Goal: Task Accomplishment & Management: Complete application form

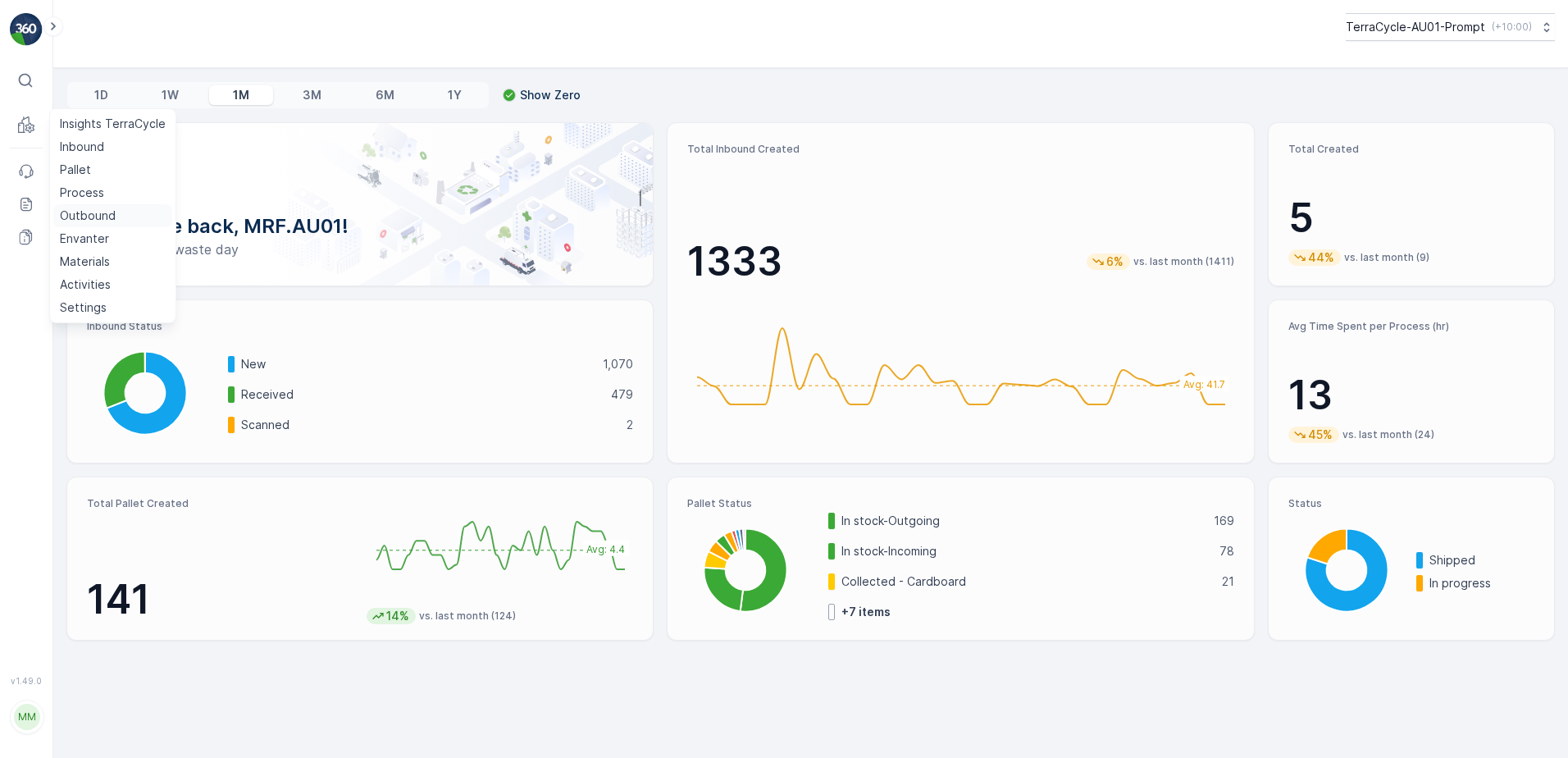
click at [90, 218] on p "Outbound" at bounding box center [87, 215] width 56 height 16
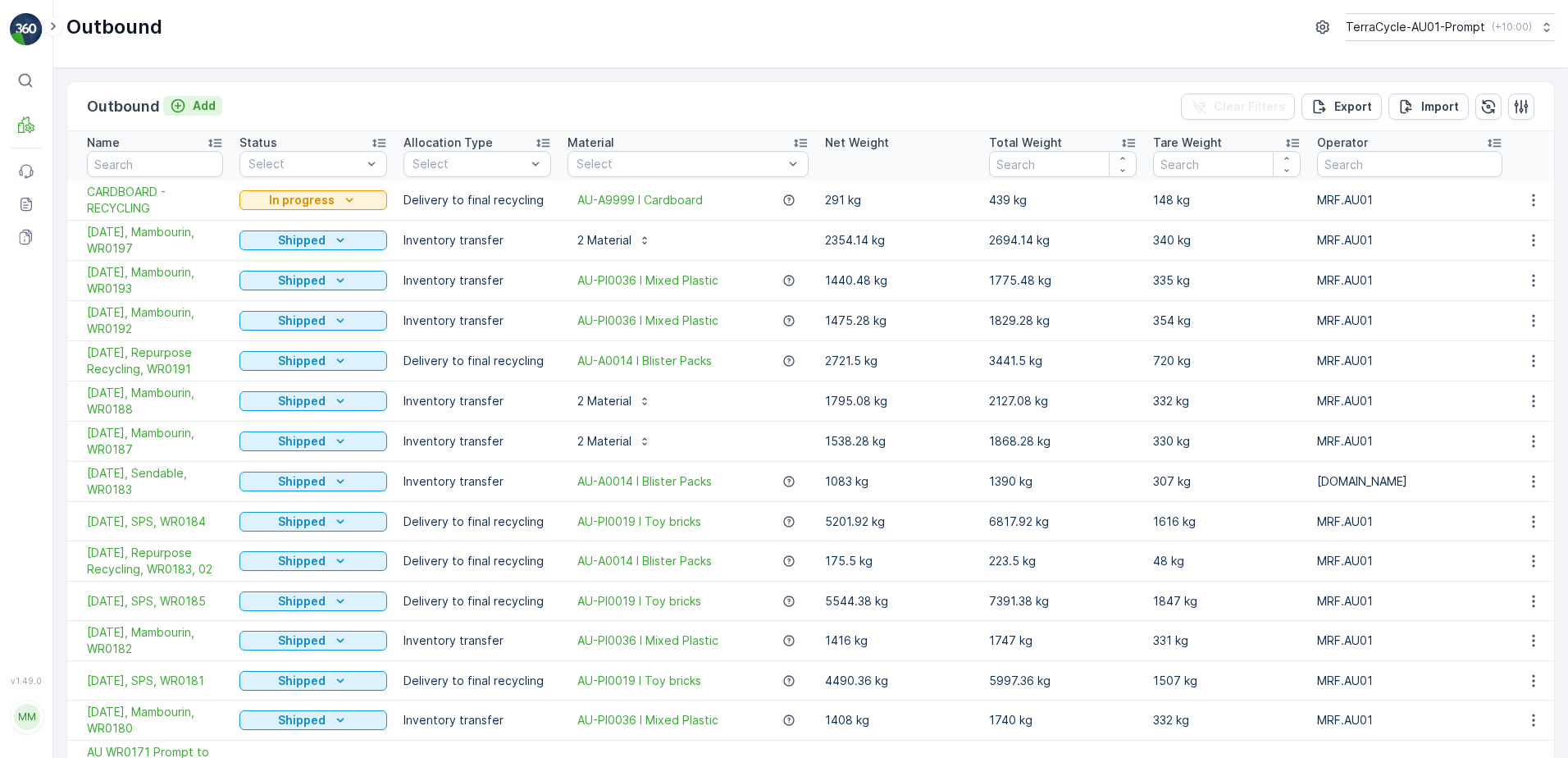
click at [208, 106] on p "Add" at bounding box center [204, 105] width 23 height 16
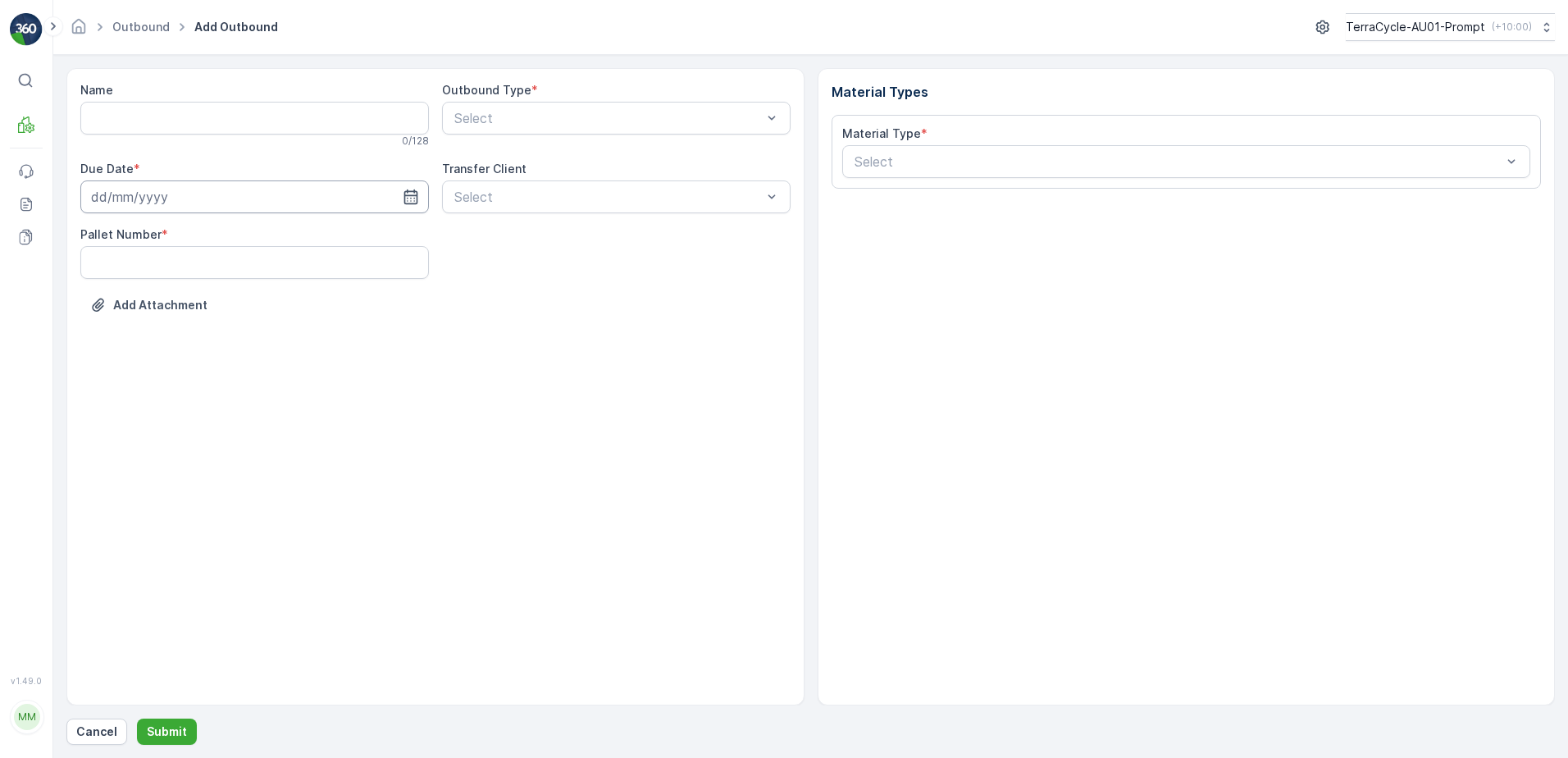
click at [150, 198] on input at bounding box center [255, 197] width 349 height 33
click at [173, 302] on div "2" at bounding box center [167, 301] width 26 height 26
type input "[DATE]"
click at [109, 120] on input "Name" at bounding box center [255, 118] width 349 height 33
type input "blister pkts - TCCA014"
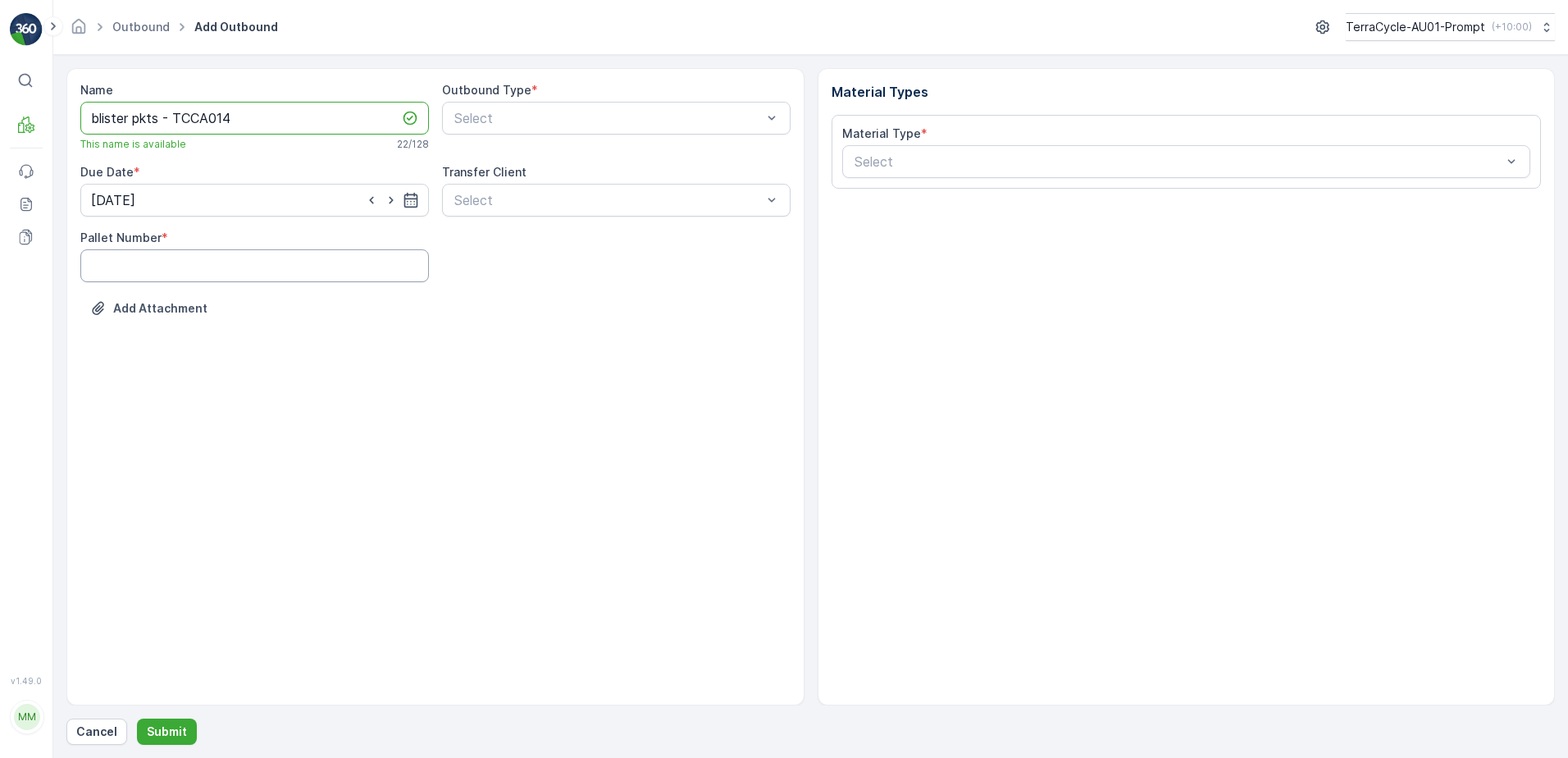
click at [195, 267] on Number "Pallet Number" at bounding box center [255, 266] width 349 height 33
type Number "36"
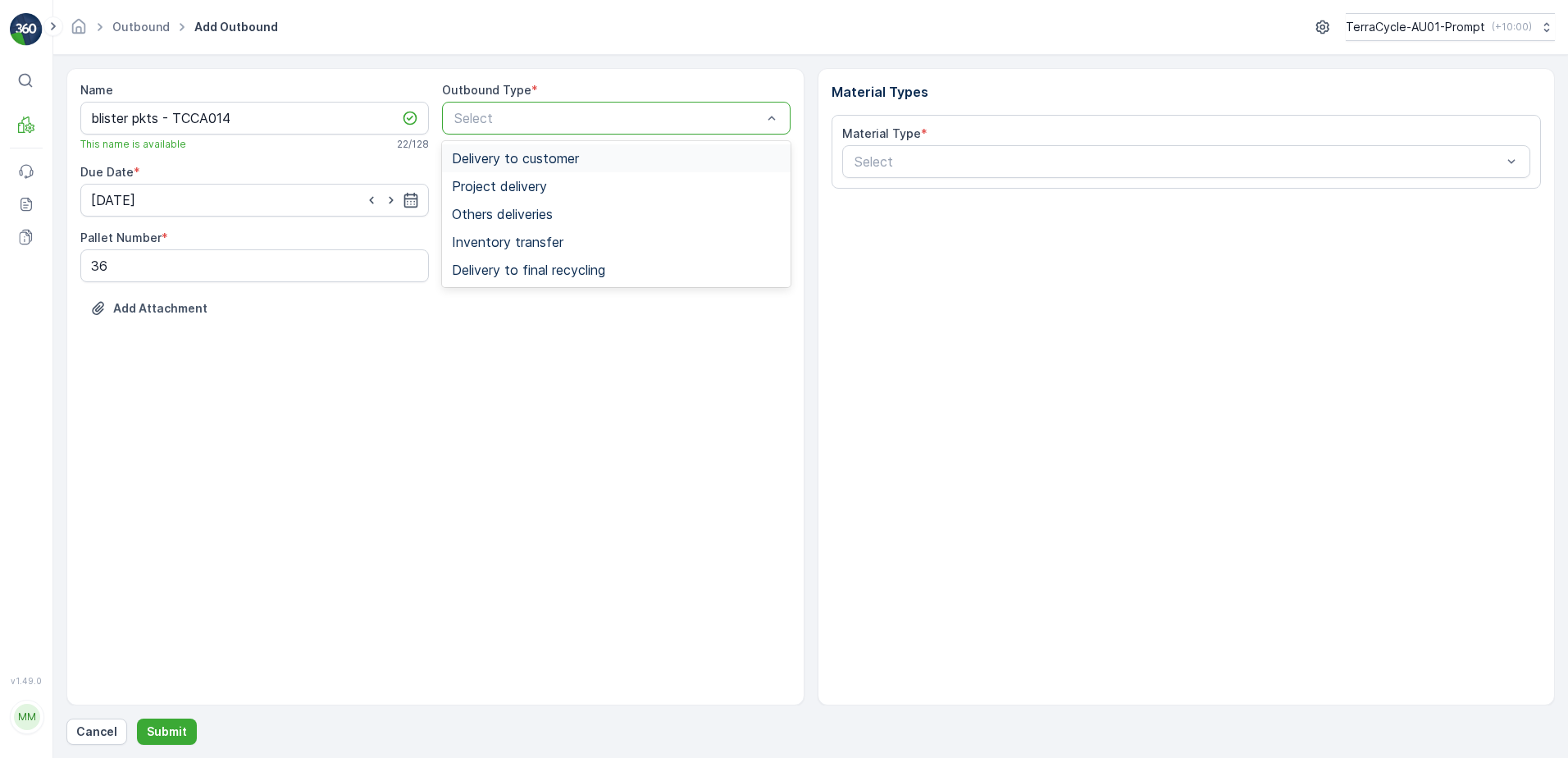
drag, startPoint x: 589, startPoint y: 104, endPoint x: 669, endPoint y: 185, distance: 113.8
click at [590, 106] on div "Select" at bounding box center [616, 118] width 349 height 33
click at [512, 268] on span "Delivery to final recycling" at bounding box center [529, 269] width 154 height 15
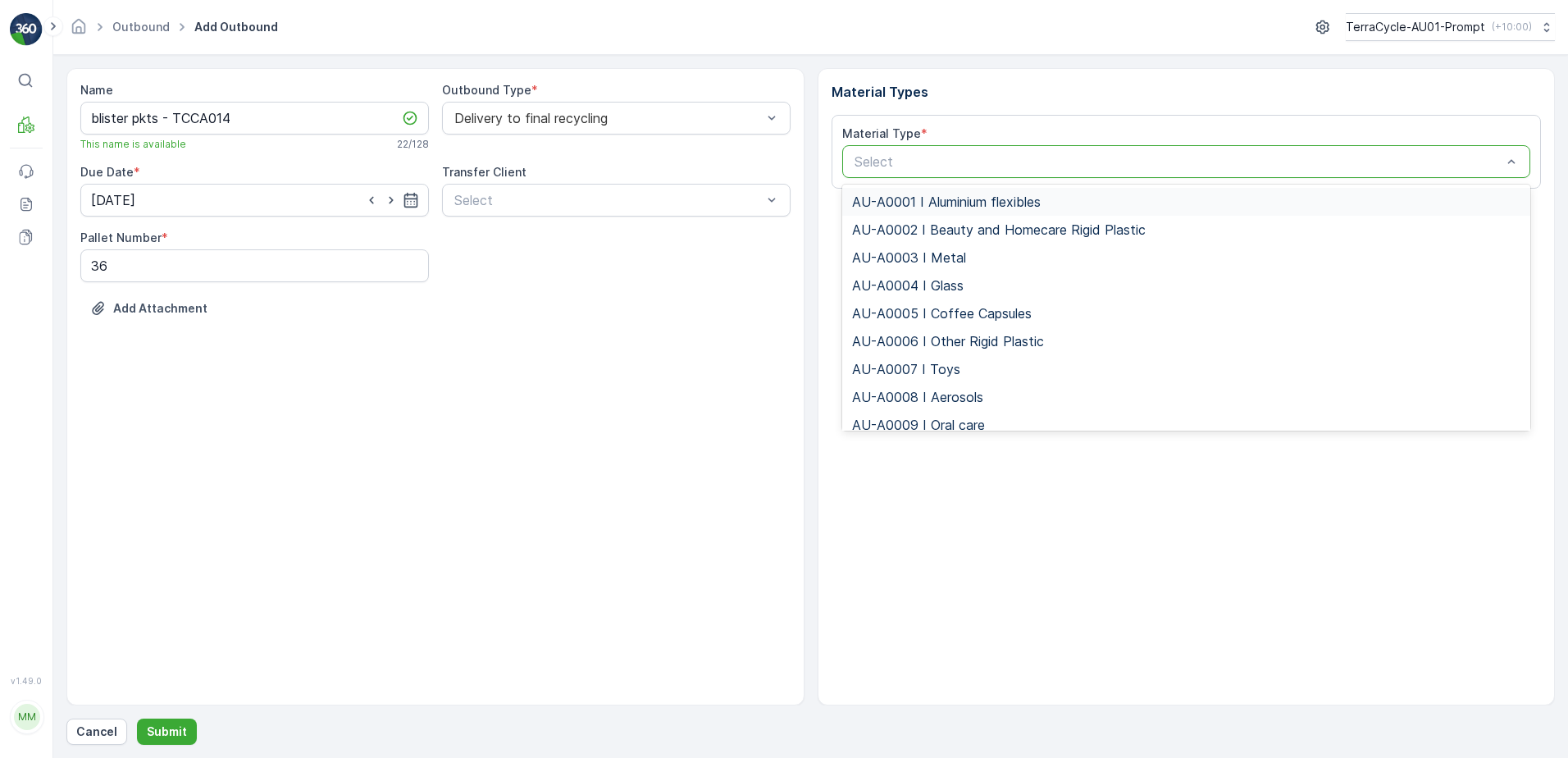
click at [911, 158] on div at bounding box center [1179, 161] width 652 height 15
type input "0014"
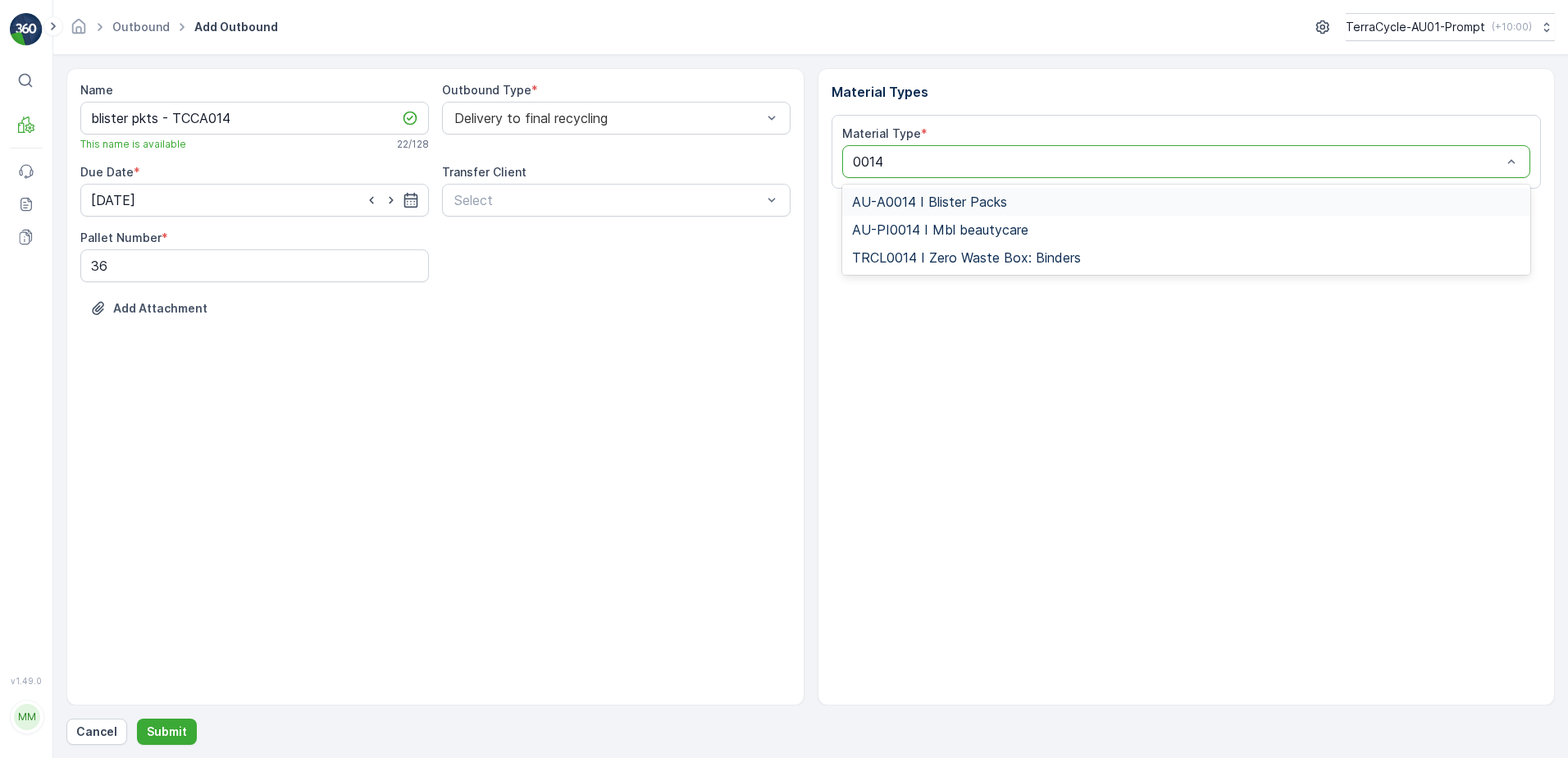
click at [1013, 200] on div "AU-A0014 I Blister Packs" at bounding box center [1187, 201] width 670 height 15
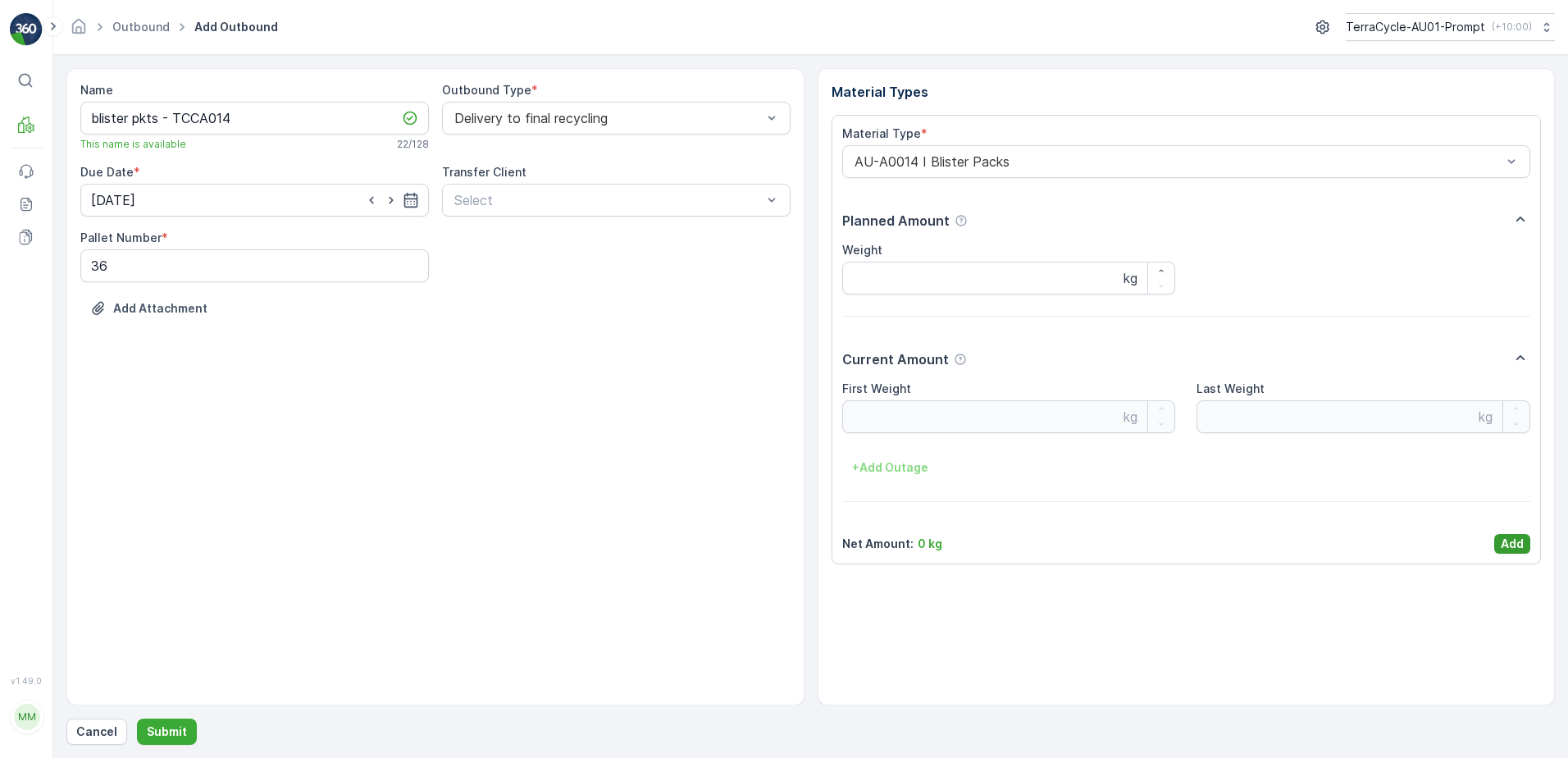
click at [1527, 534] on div "Material Type * AU-A0014 I Blister Packs Planned Amount Weight kg Current Amoun…" at bounding box center [1187, 339] width 689 height 428
click at [1512, 544] on p "Add" at bounding box center [1512, 544] width 23 height 16
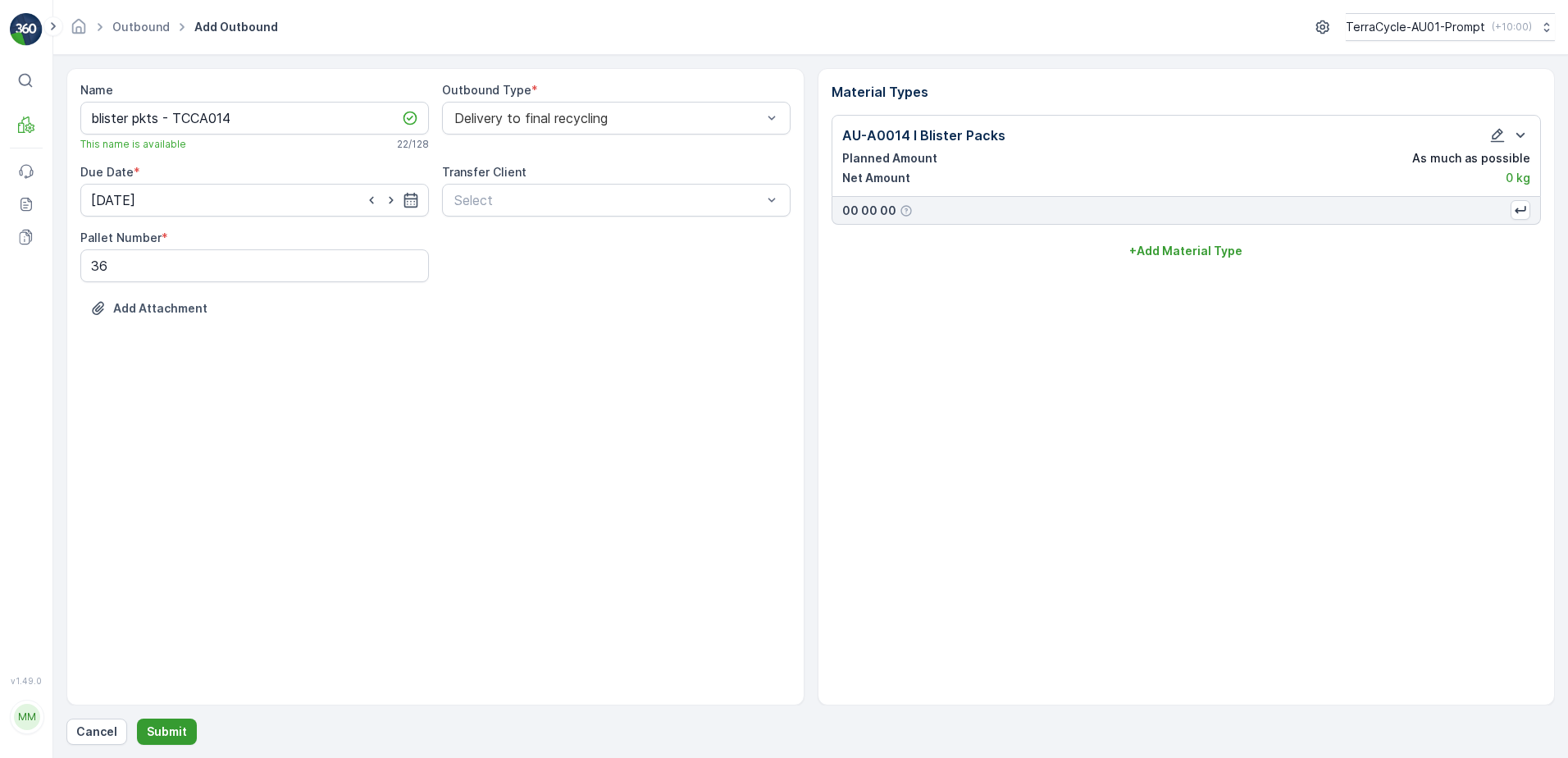
click at [161, 731] on p "Submit" at bounding box center [167, 731] width 41 height 16
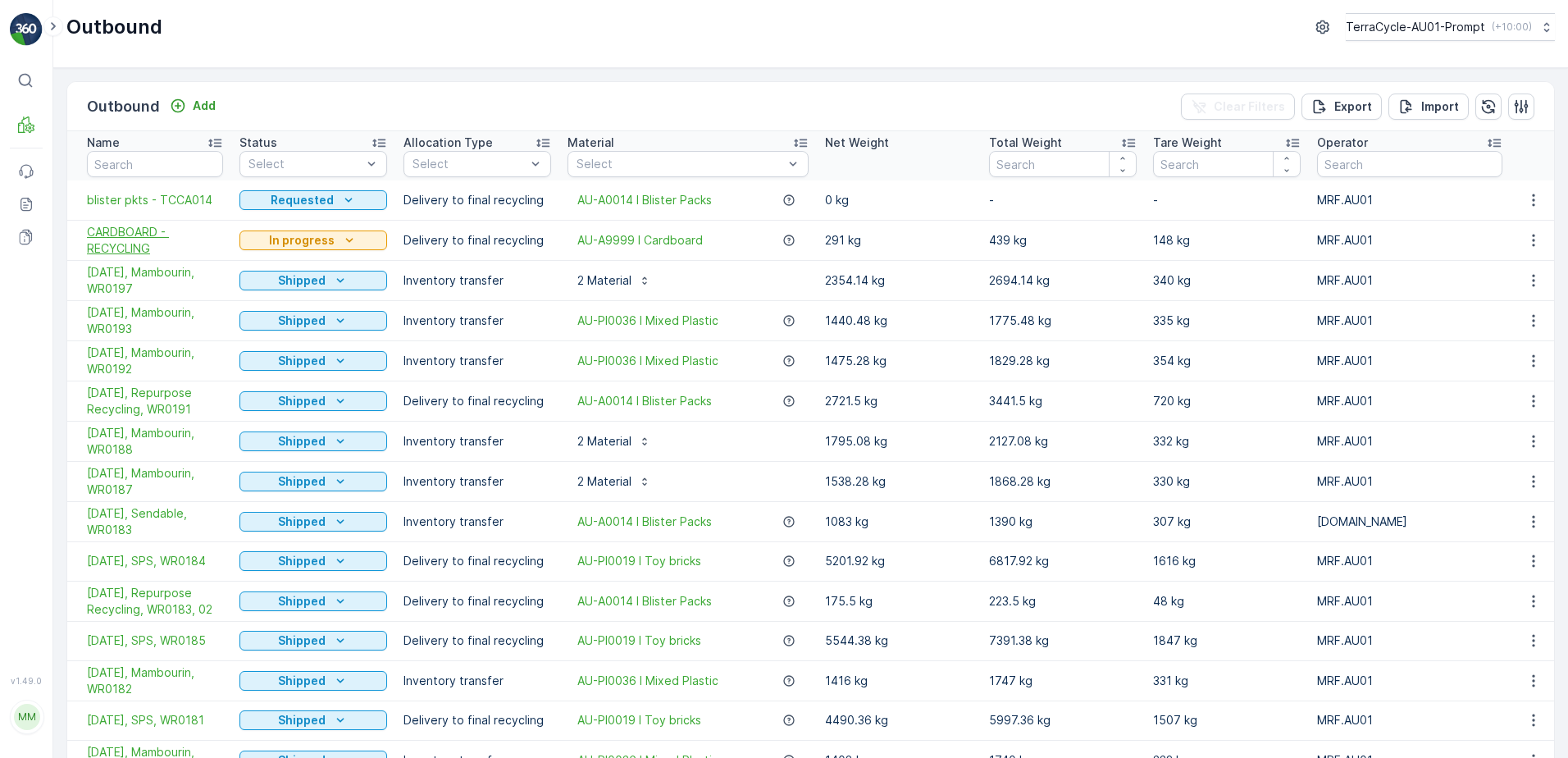
click at [160, 240] on span "CARDBOARD - RECYCLING" at bounding box center [155, 240] width 136 height 33
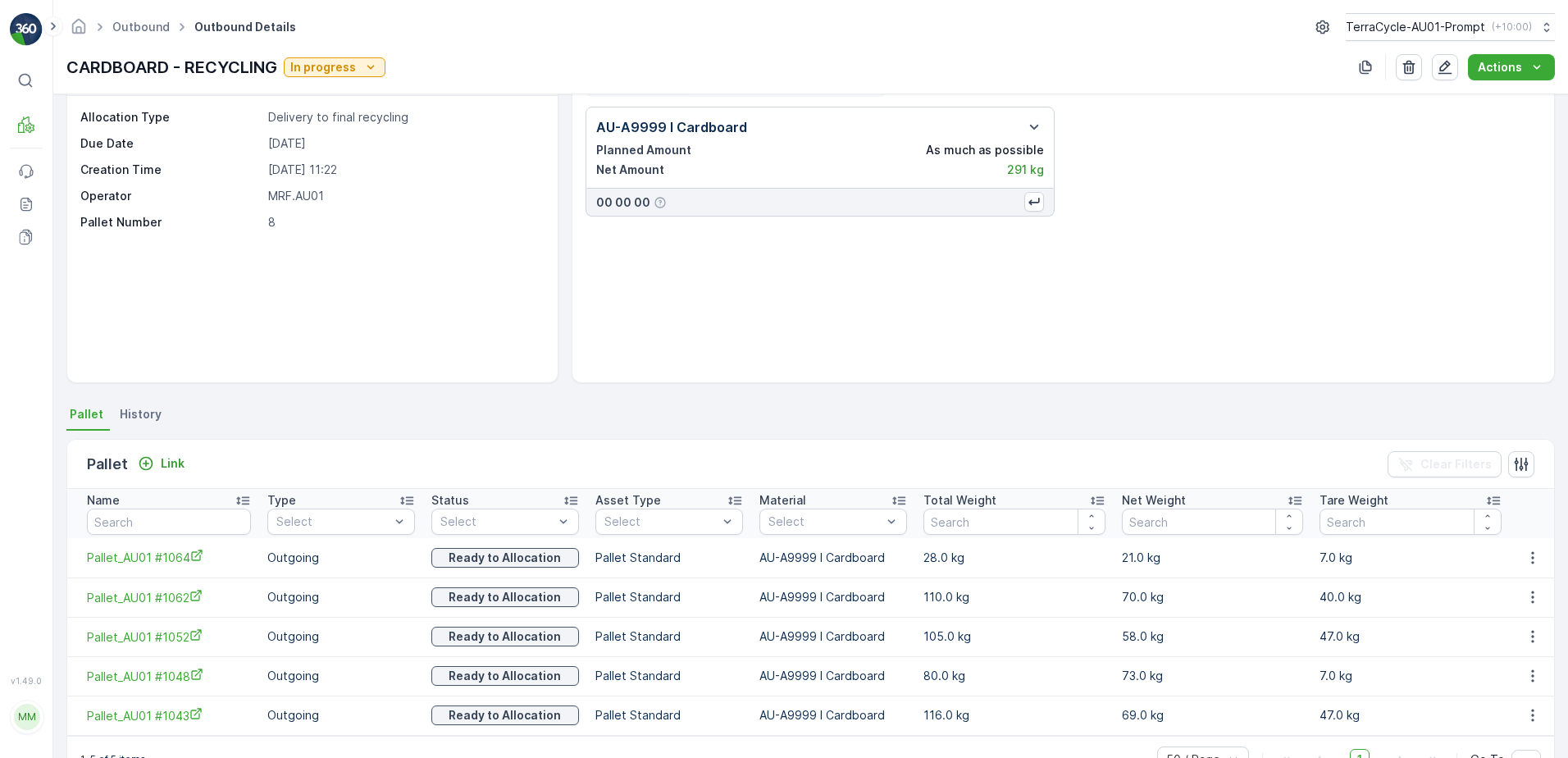
scroll to position [99, 0]
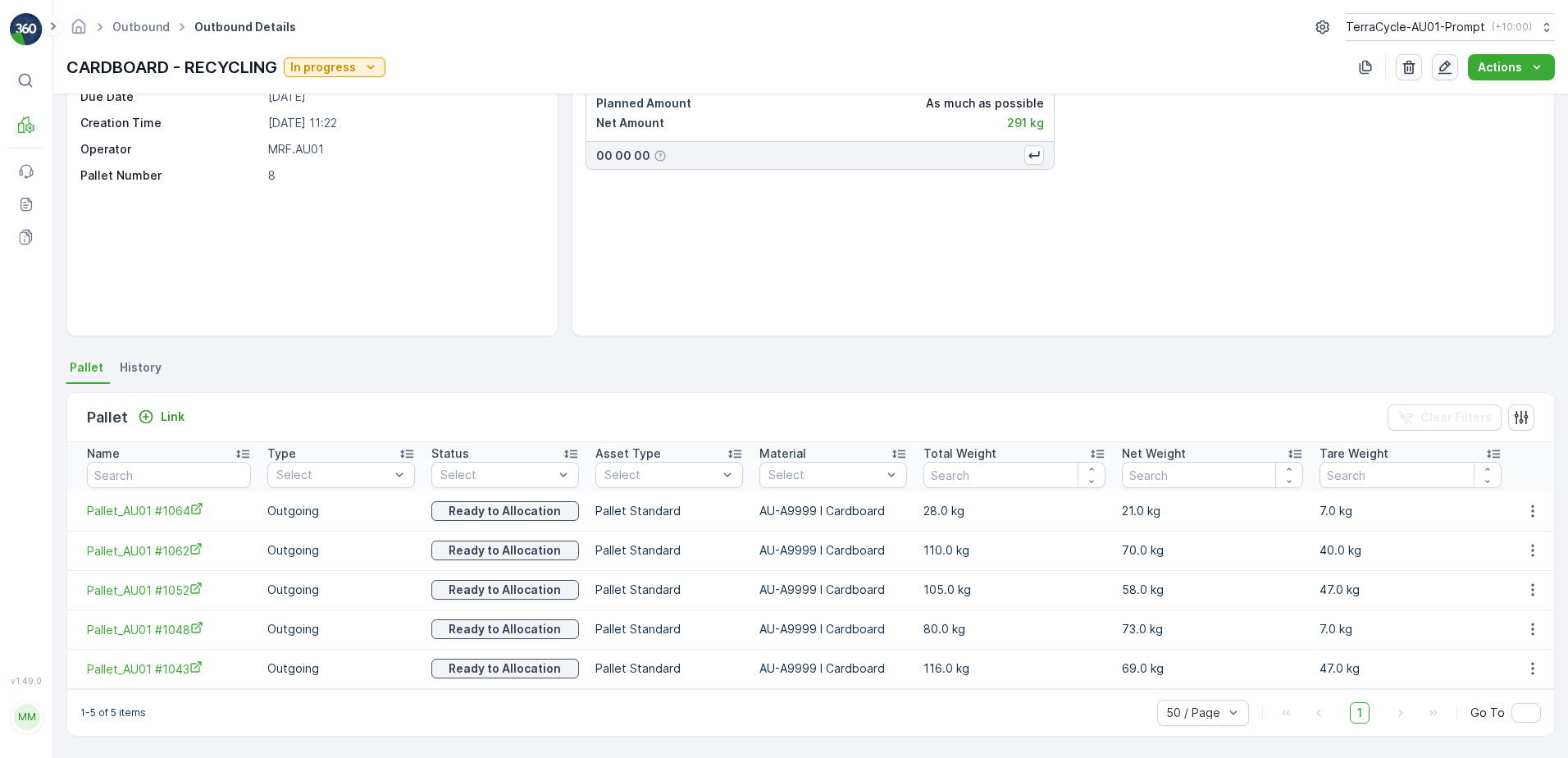
click at [1448, 66] on icon "button" at bounding box center [1445, 66] width 16 height 16
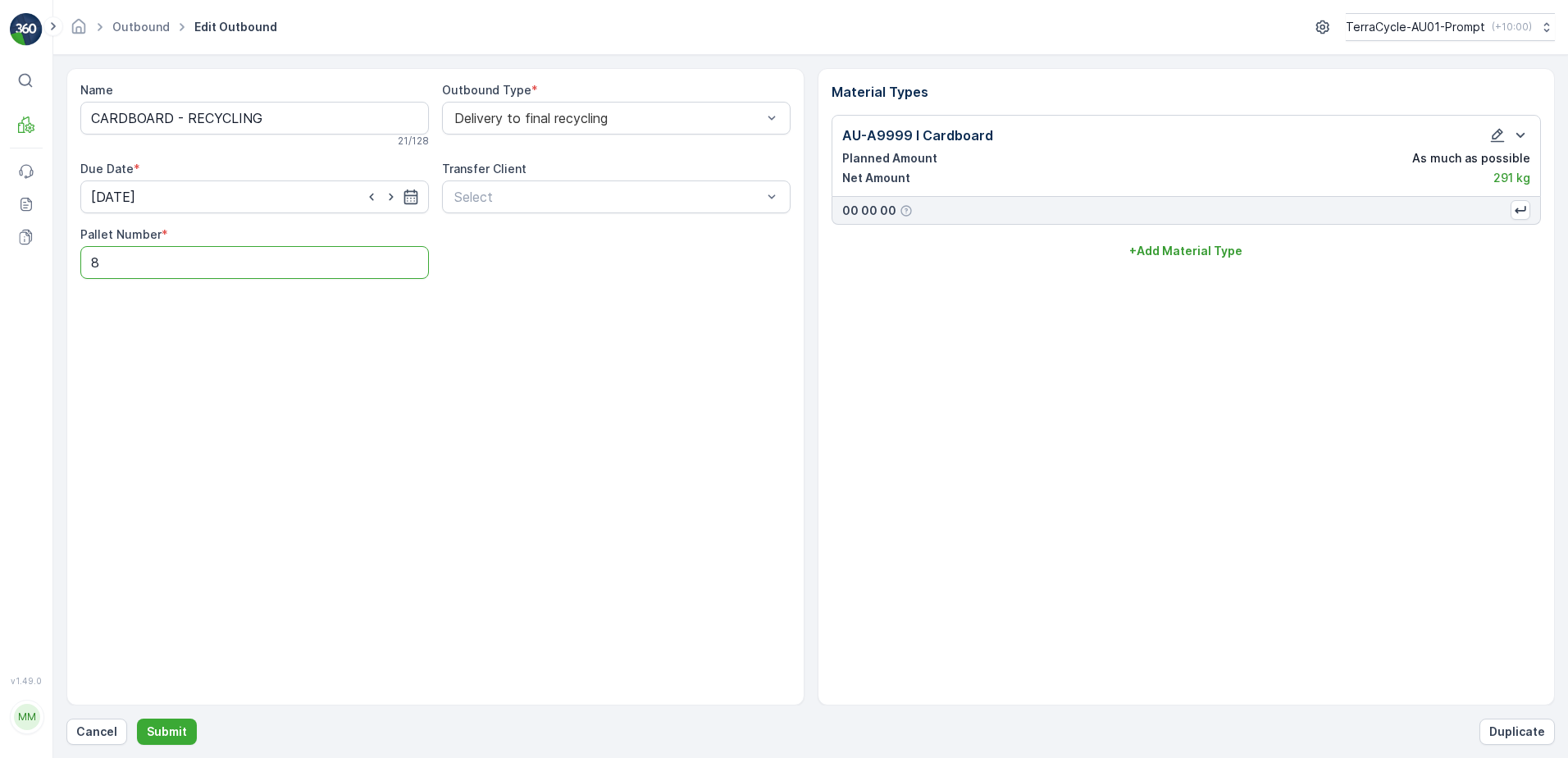
click at [113, 258] on Number "8" at bounding box center [255, 262] width 349 height 33
type Number "6"
click at [170, 729] on p "Submit" at bounding box center [167, 731] width 41 height 16
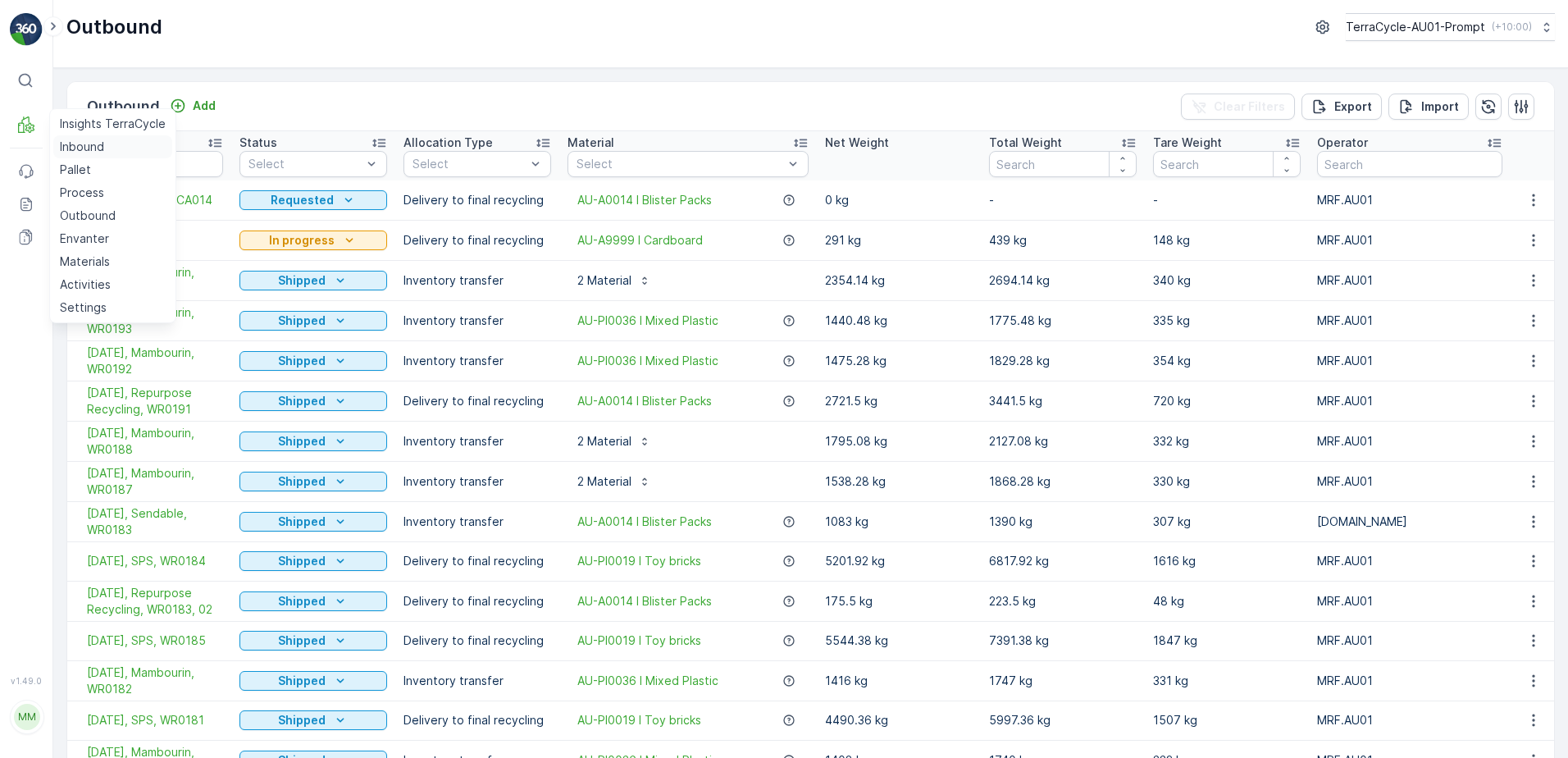
click at [75, 157] on link "Inbound" at bounding box center [113, 147] width 119 height 23
